Goal: Information Seeking & Learning: Learn about a topic

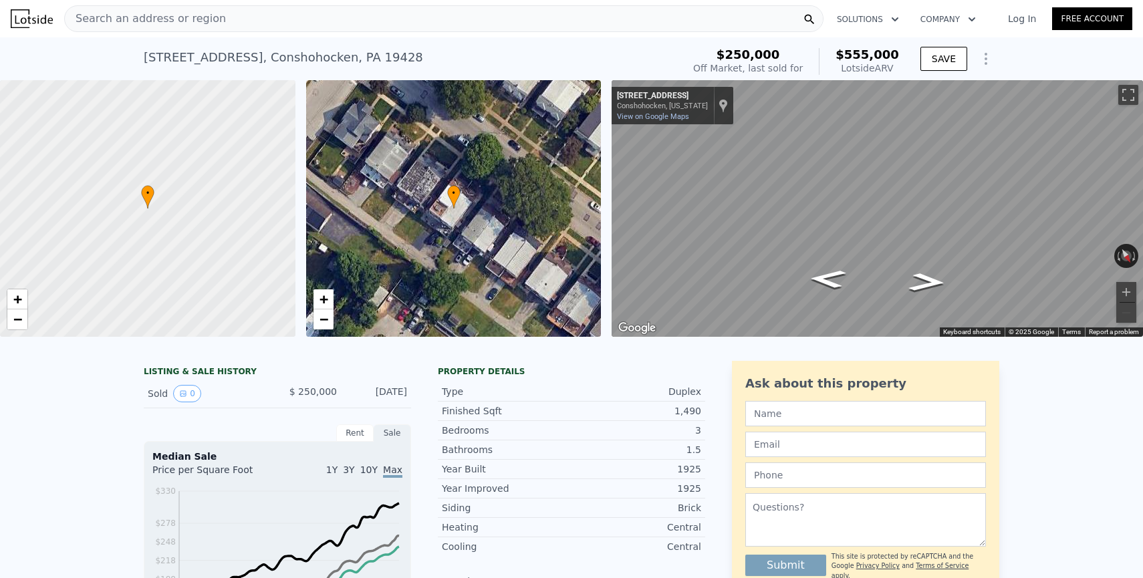
click at [775, 57] on span "$250,000" at bounding box center [749, 54] width 64 height 14
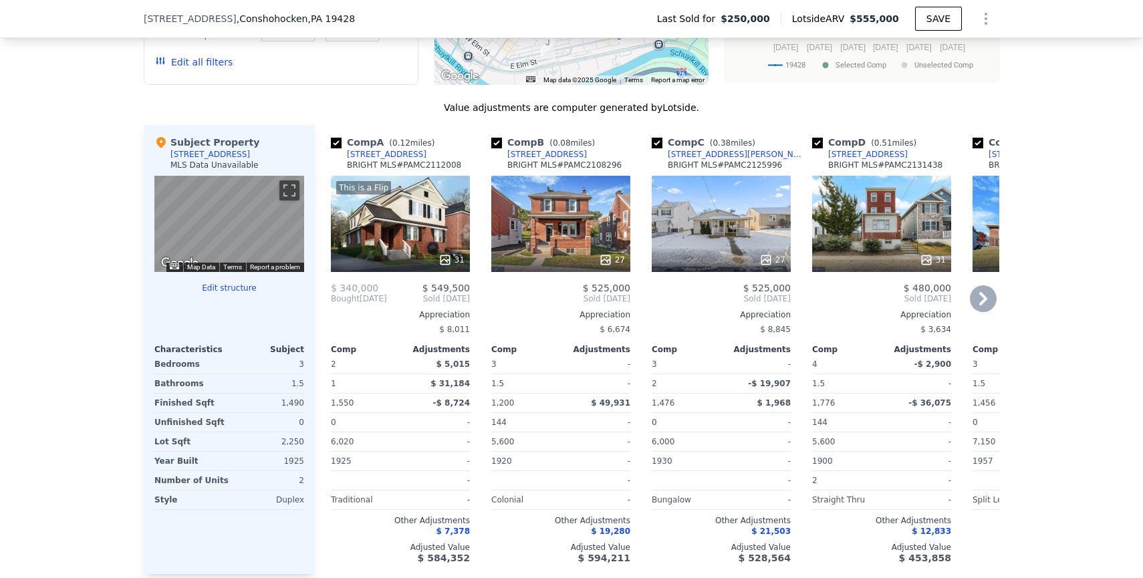
scroll to position [1250, 0]
click at [987, 297] on icon at bounding box center [983, 299] width 27 height 27
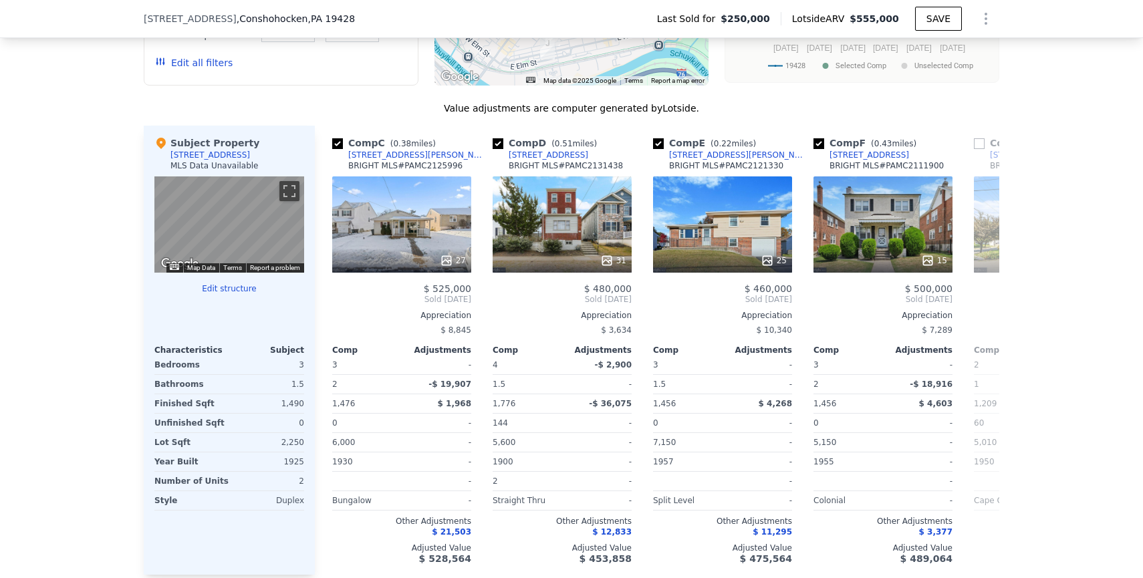
scroll to position [0, 321]
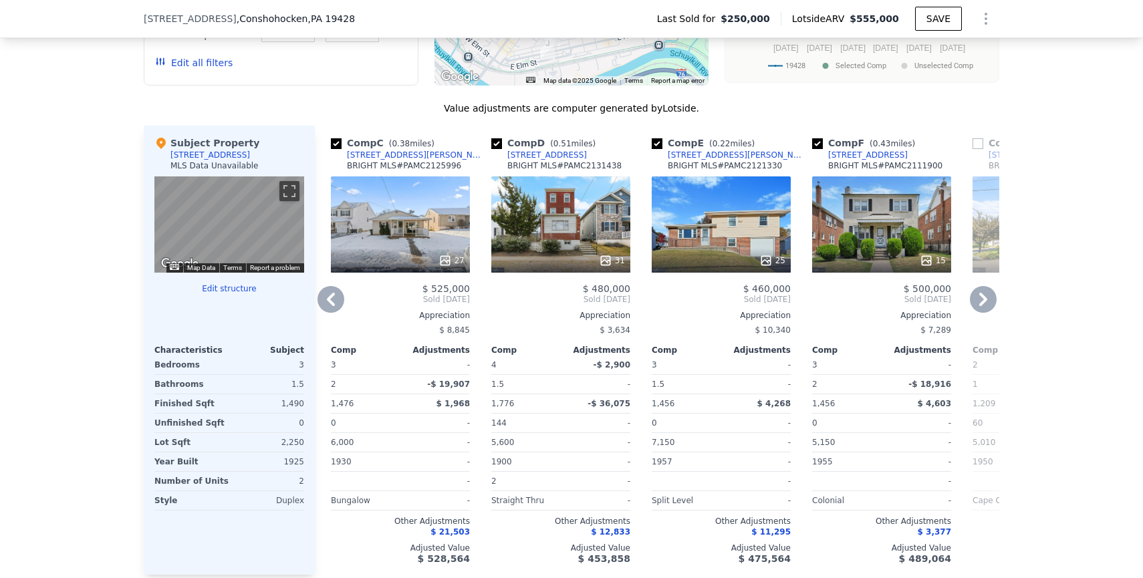
click at [987, 297] on icon at bounding box center [983, 299] width 27 height 27
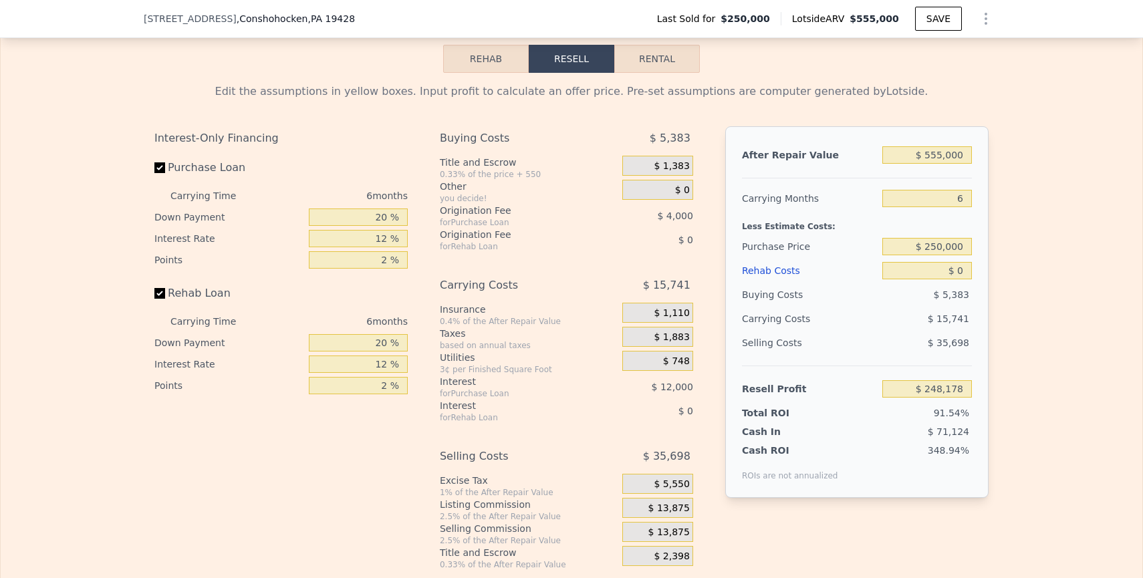
scroll to position [1922, 0]
click at [505, 70] on button "Rehab" at bounding box center [486, 59] width 86 height 28
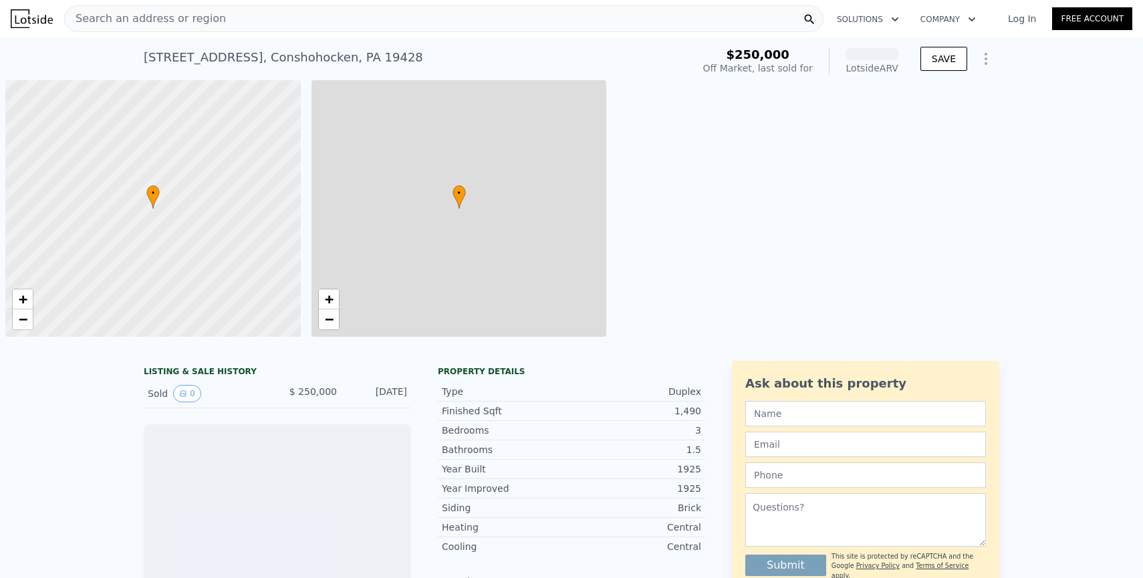
scroll to position [0, 5]
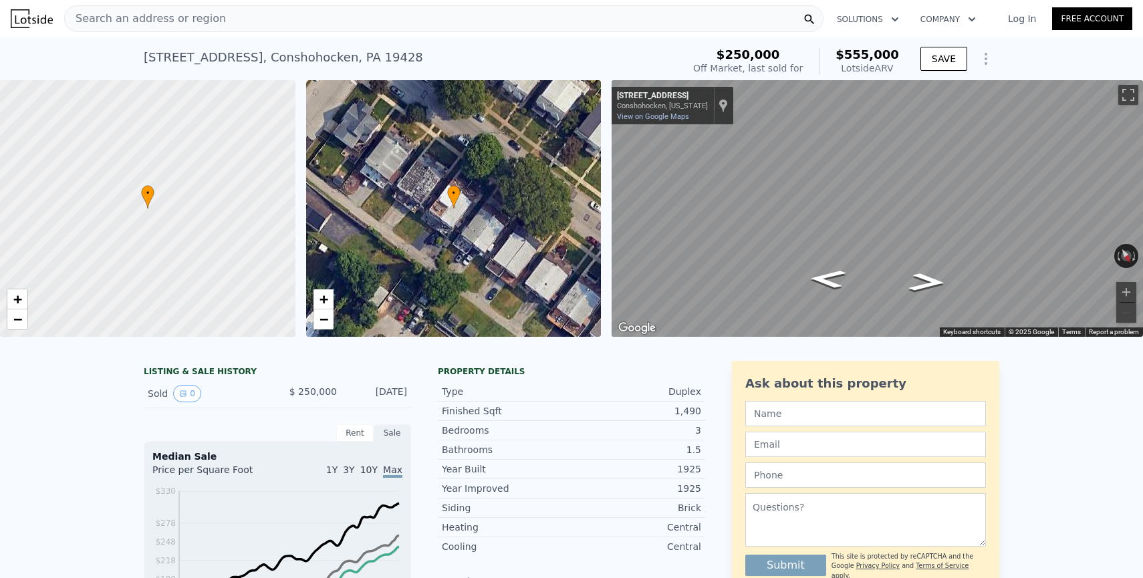
drag, startPoint x: 901, startPoint y: 70, endPoint x: 842, endPoint y: 67, distance: 59.6
click at [842, 67] on div "$250,000 Off Market, last sold for $555,000 Lotside ARV" at bounding box center [796, 61] width 217 height 37
copy div "Lotside ARV"
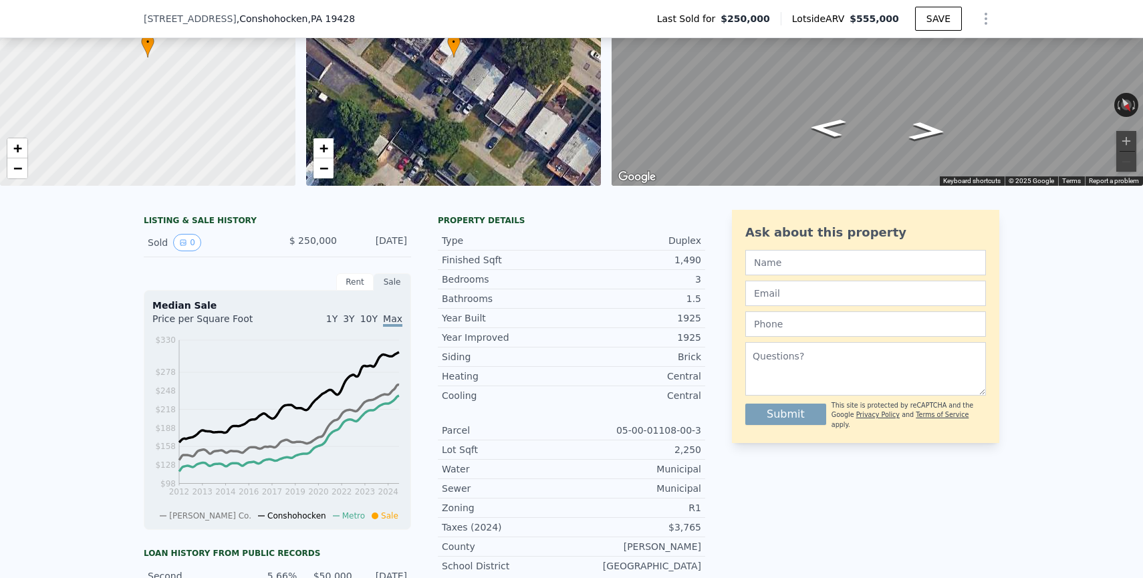
scroll to position [145, 0]
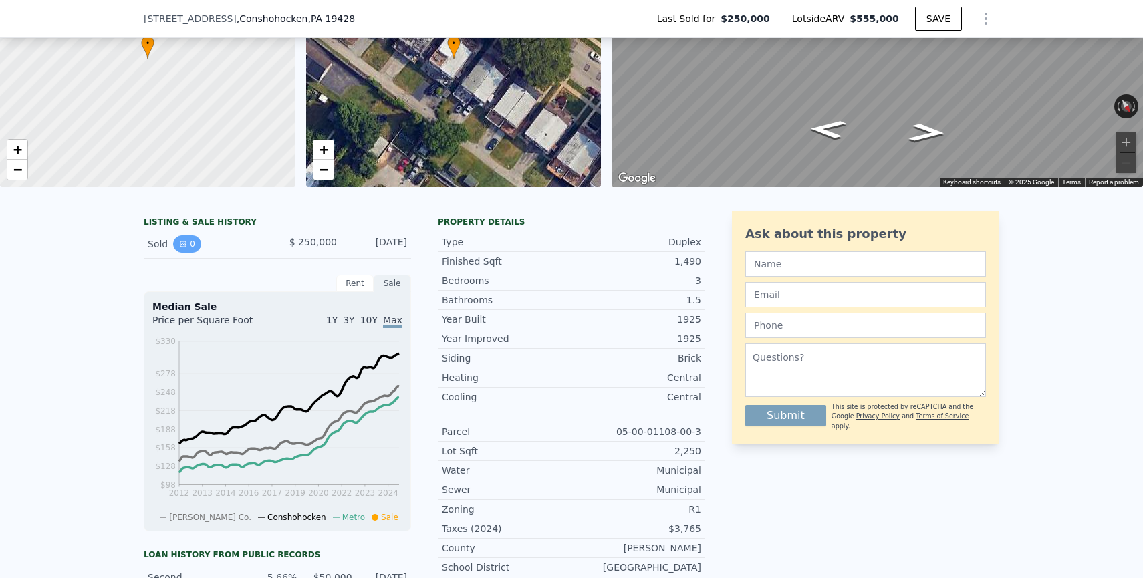
click at [183, 245] on icon "View historical data" at bounding box center [183, 244] width 8 height 8
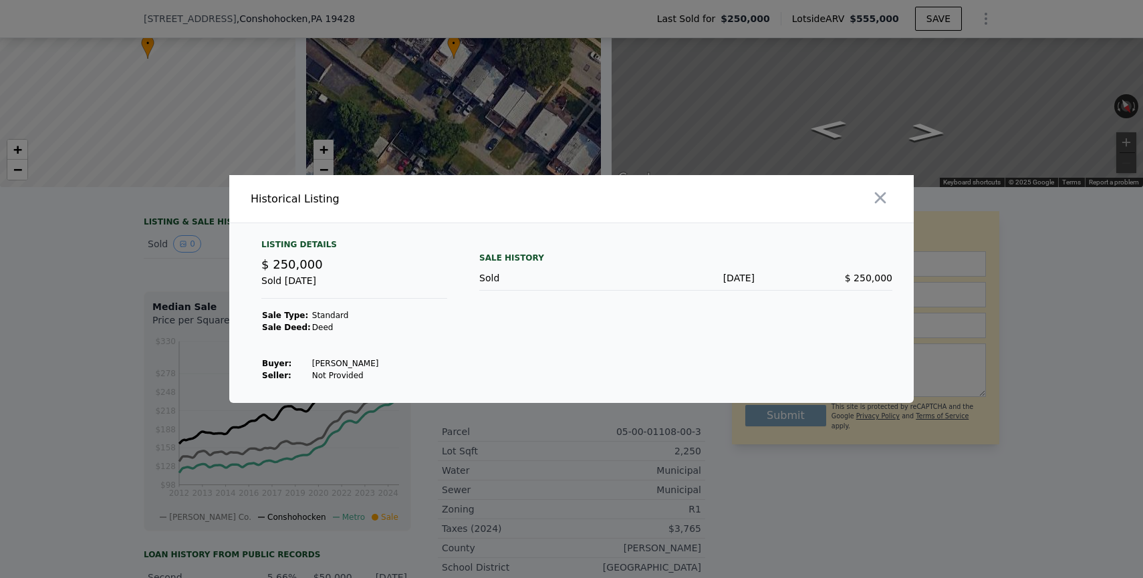
click at [145, 298] on div at bounding box center [571, 289] width 1143 height 578
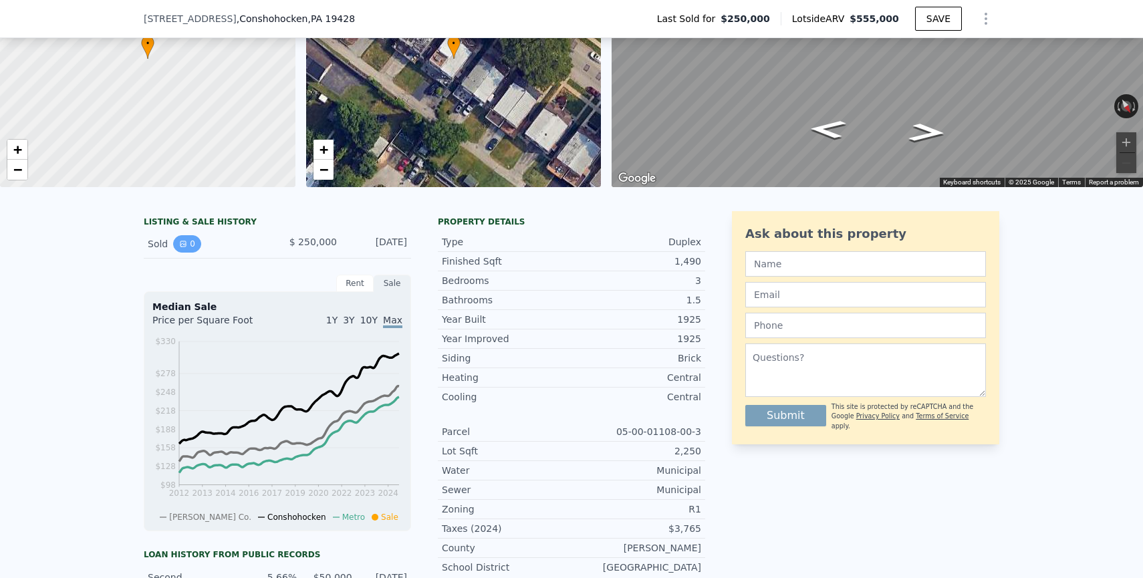
click at [194, 237] on button "0" at bounding box center [187, 243] width 28 height 17
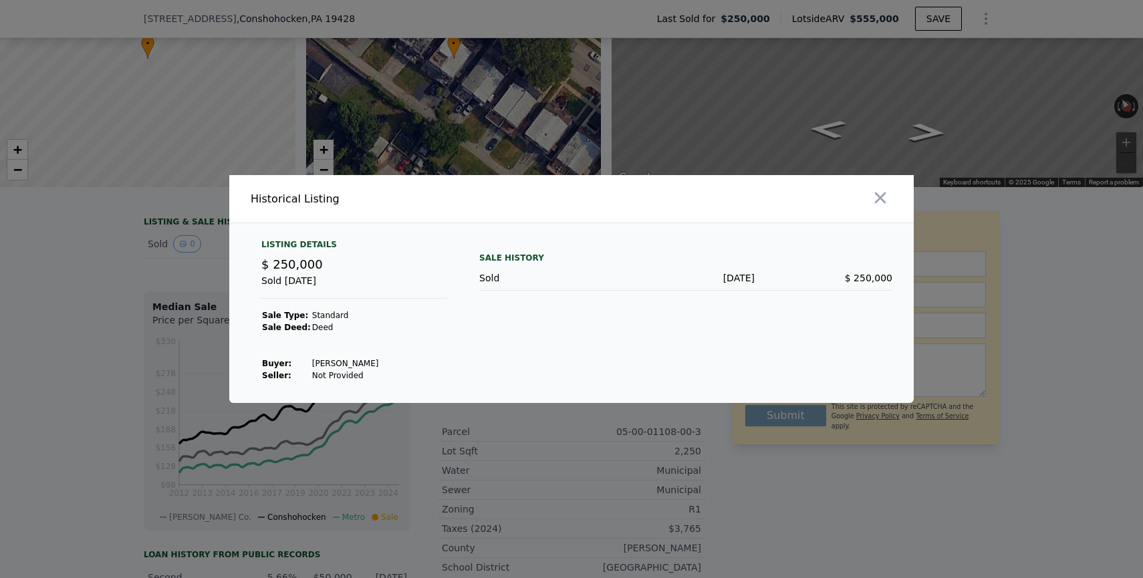
click at [79, 330] on div at bounding box center [571, 289] width 1143 height 578
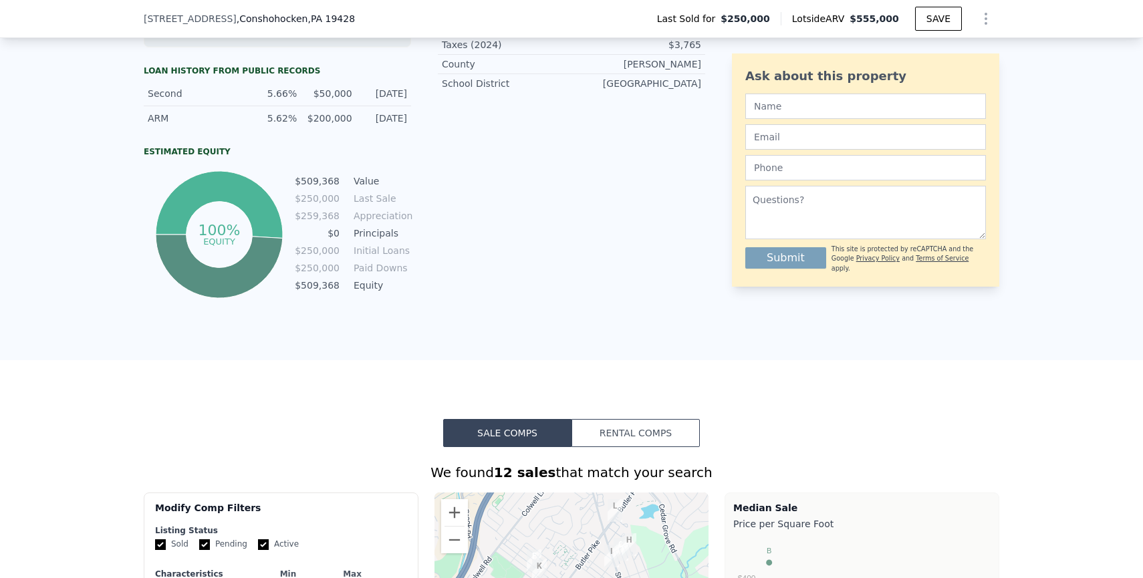
scroll to position [634, 0]
